Goal: Task Accomplishment & Management: Use online tool/utility

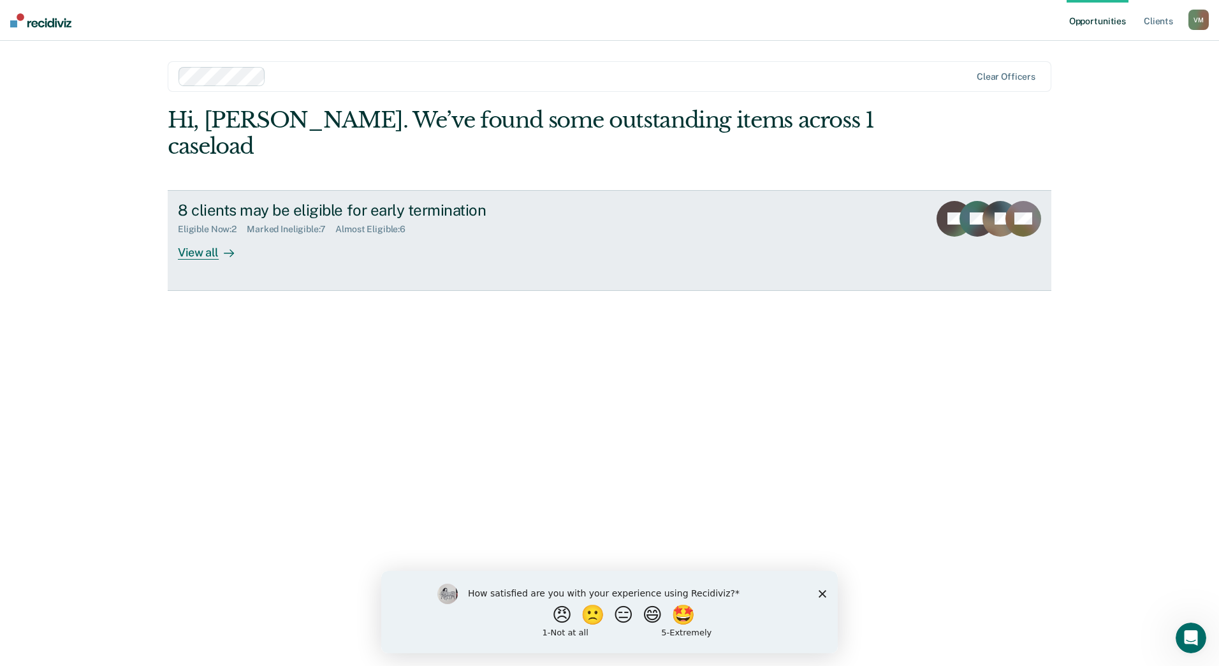
click at [200, 235] on div "View all" at bounding box center [213, 247] width 71 height 25
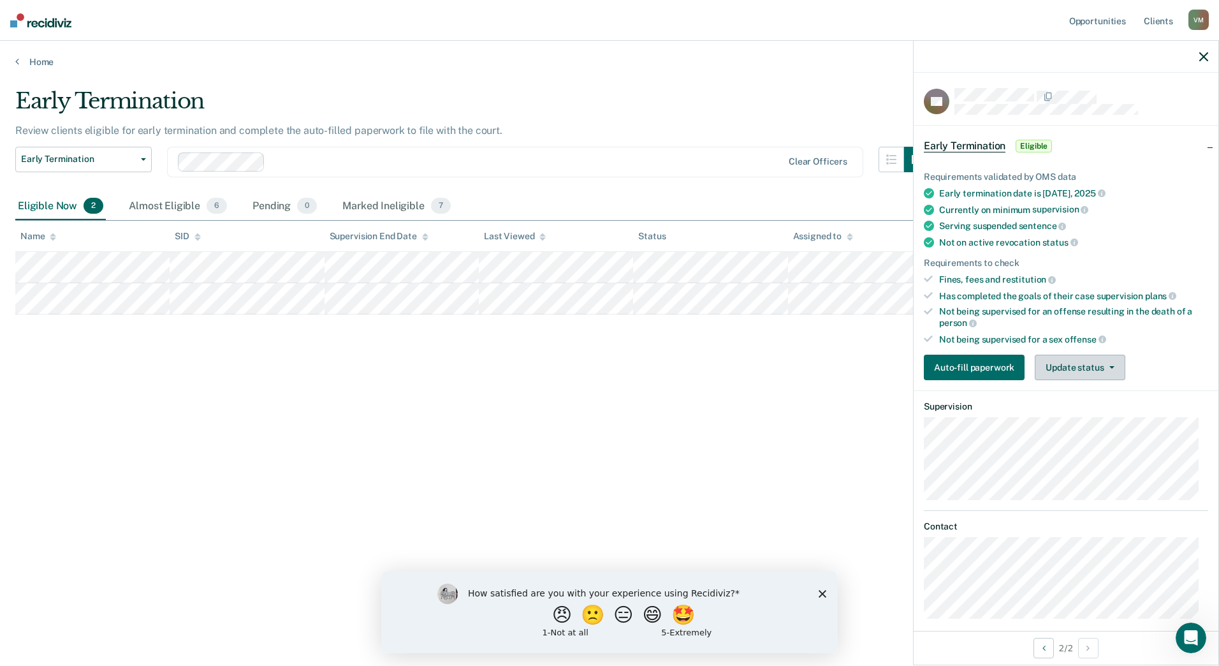
click at [1069, 369] on button "Update status" at bounding box center [1080, 368] width 90 height 26
click at [1075, 421] on button "Mark Ineligible" at bounding box center [1096, 418] width 123 height 20
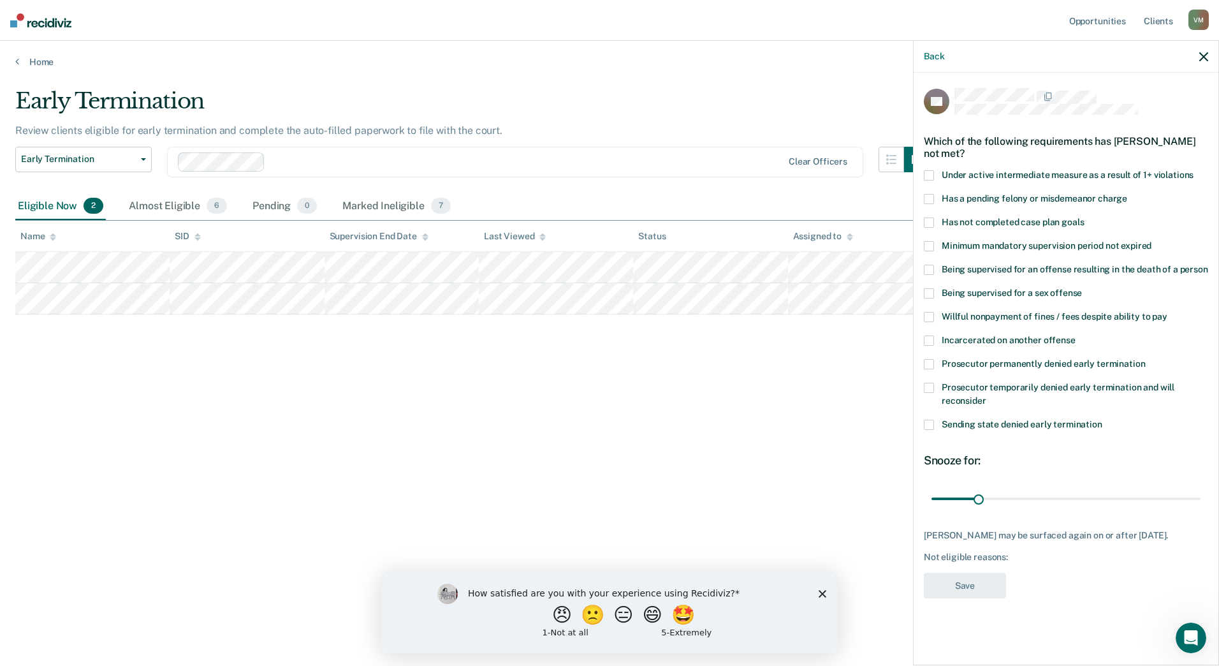
click at [931, 389] on span at bounding box center [929, 388] width 10 height 10
drag, startPoint x: 979, startPoint y: 497, endPoint x: 1069, endPoint y: 497, distance: 90.5
type input "93"
click at [1069, 497] on input "range" at bounding box center [1066, 498] width 269 height 22
click at [976, 595] on button "Save" at bounding box center [965, 586] width 82 height 26
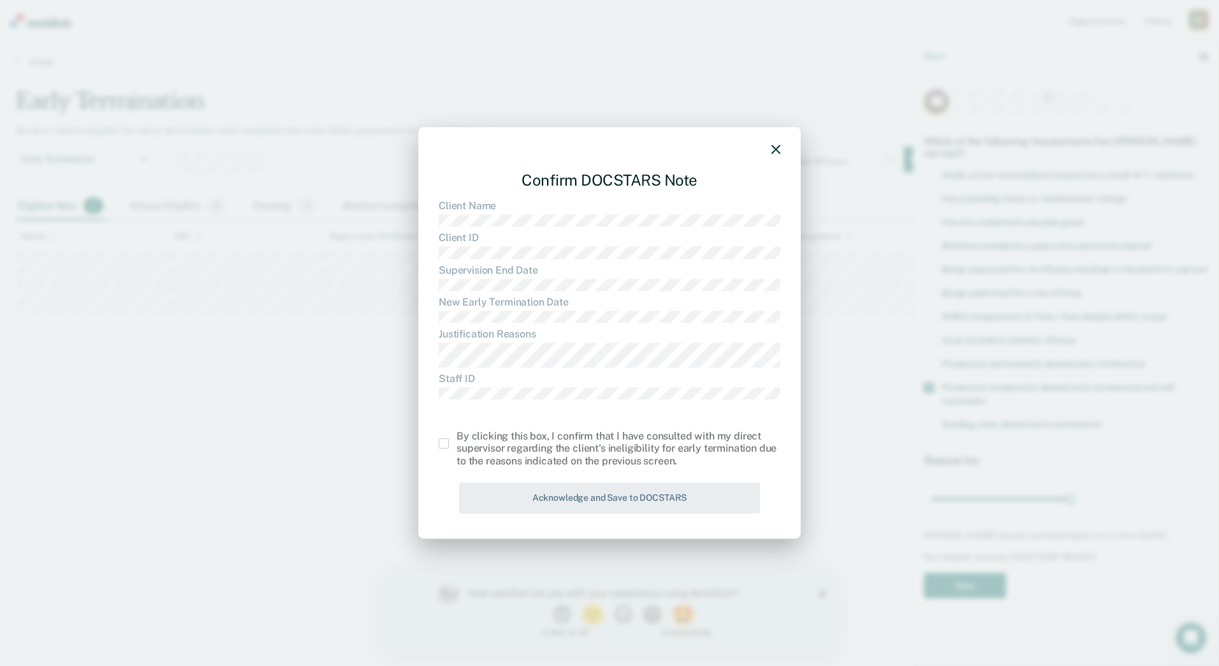
click at [446, 444] on span at bounding box center [444, 443] width 10 height 10
click at [457, 438] on input "checkbox" at bounding box center [457, 438] width 0 height 0
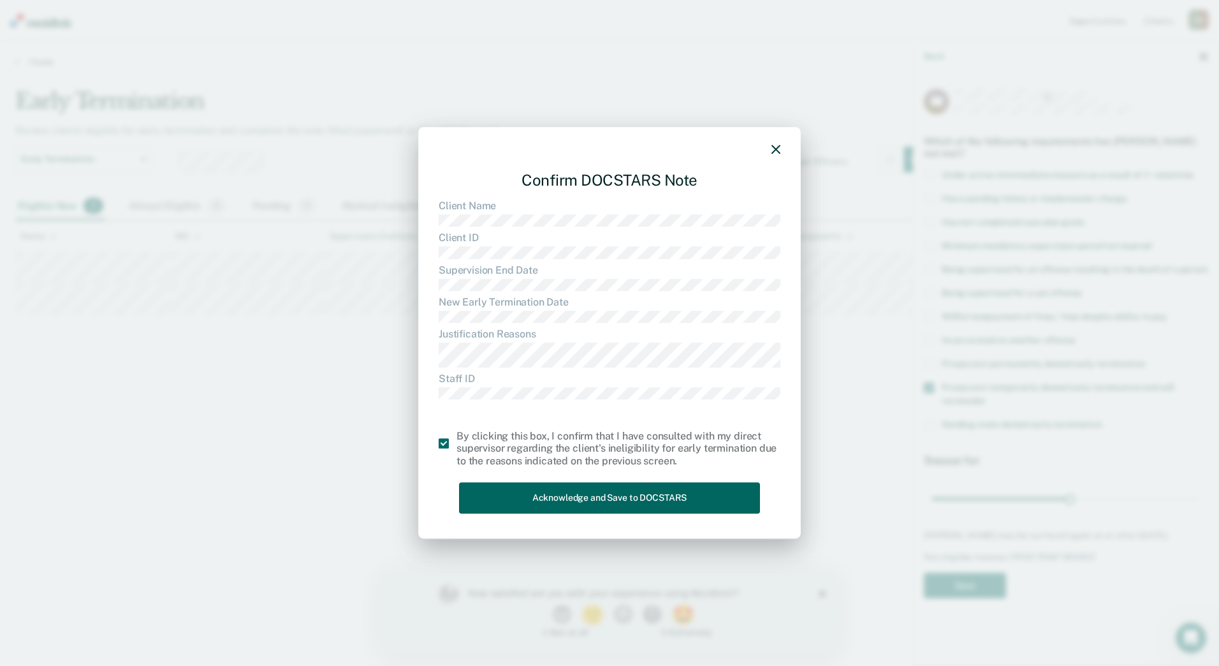
drag, startPoint x: 617, startPoint y: 507, endPoint x: 638, endPoint y: 510, distance: 21.3
click at [627, 508] on button "Acknowledge and Save to DOCSTARS" at bounding box center [609, 497] width 301 height 31
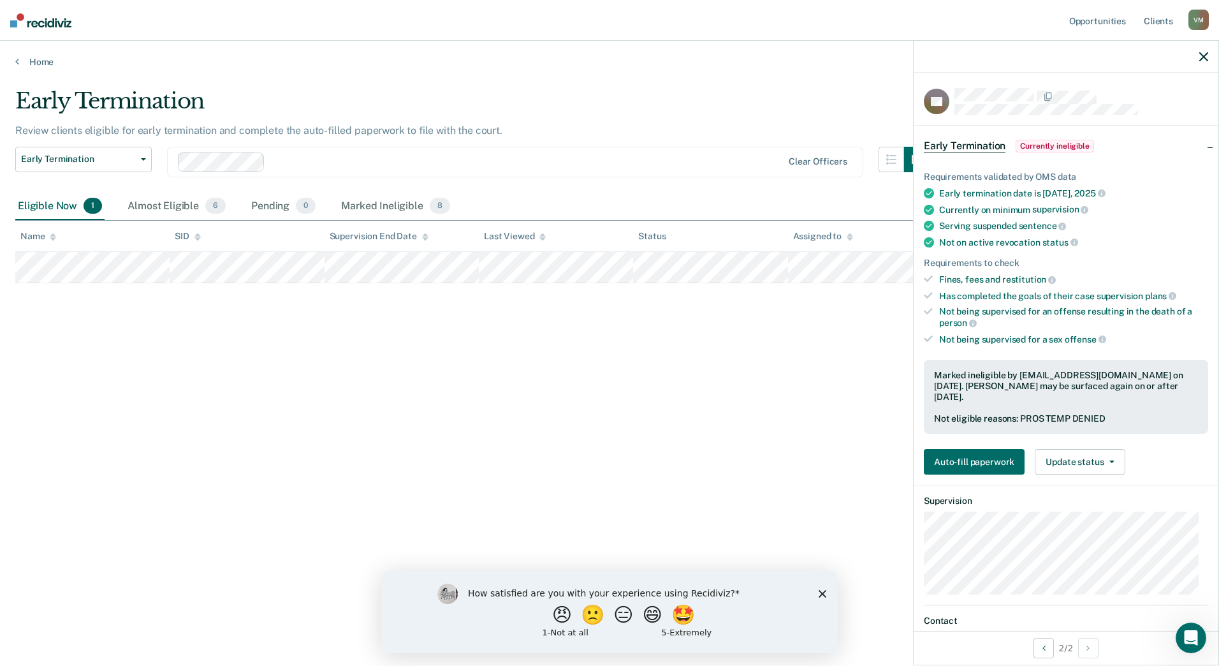
click at [731, 388] on div "Early Termination Review clients eligible for early termination and complete th…" at bounding box center [609, 329] width 1189 height 482
click at [1202, 57] on icon "button" at bounding box center [1203, 56] width 9 height 9
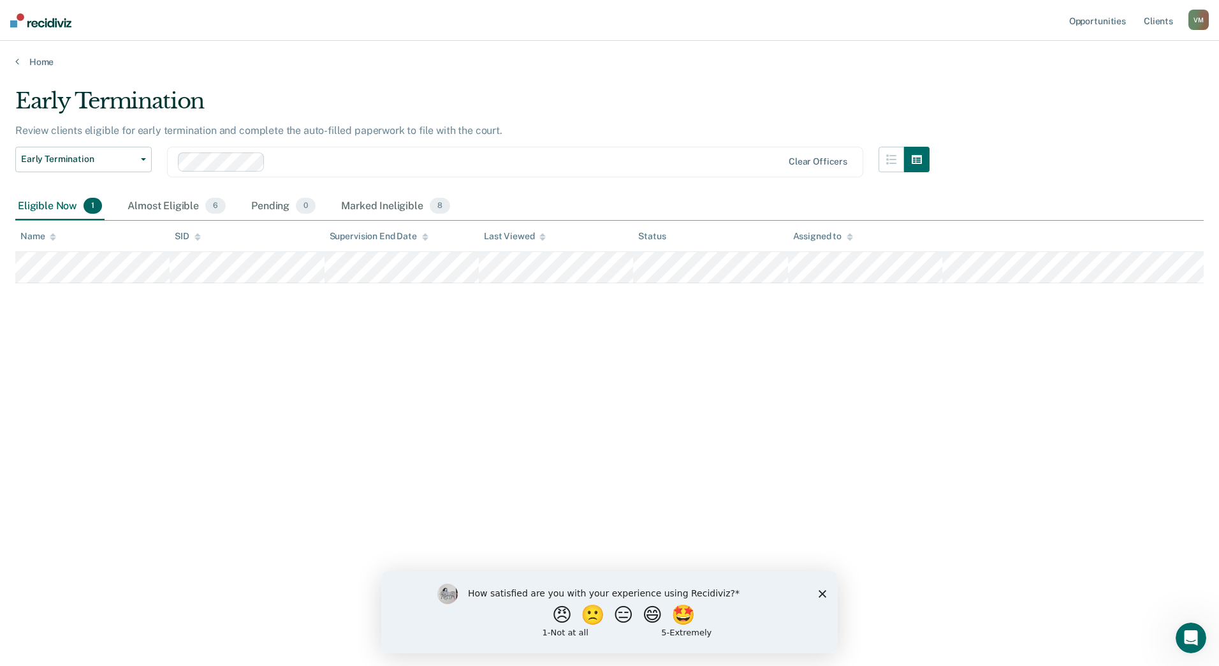
click at [748, 76] on main "Early Termination Review clients eligible for early termination and complete th…" at bounding box center [609, 365] width 1219 height 594
